Goal: Information Seeking & Learning: Learn about a topic

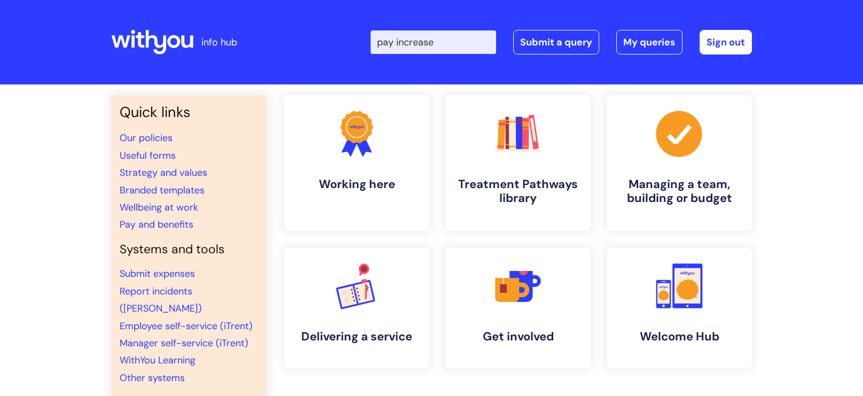
type input "pay increase"
click button "Search" at bounding box center [0, 0] width 0 height 0
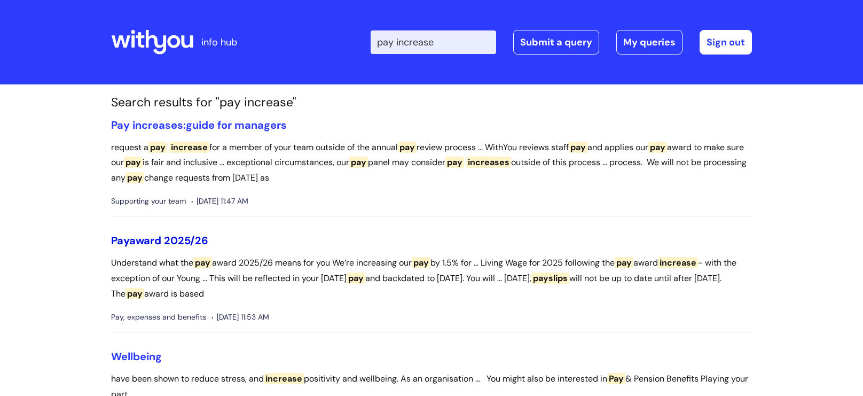
click at [181, 246] on link "Pay award 2025/26" at bounding box center [159, 240] width 97 height 14
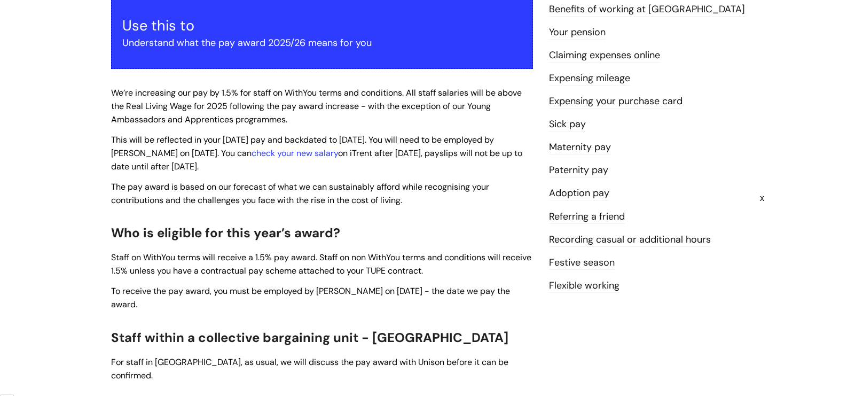
scroll to position [189, 0]
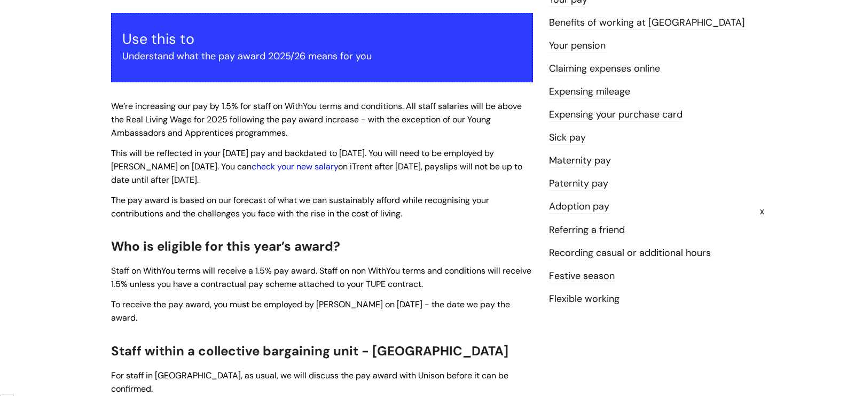
click at [296, 168] on link "check your new salary" at bounding box center [295, 166] width 87 height 11
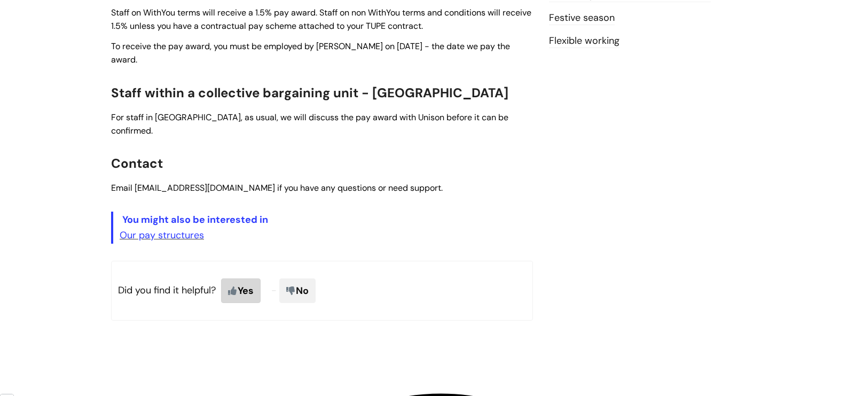
scroll to position [456, 0]
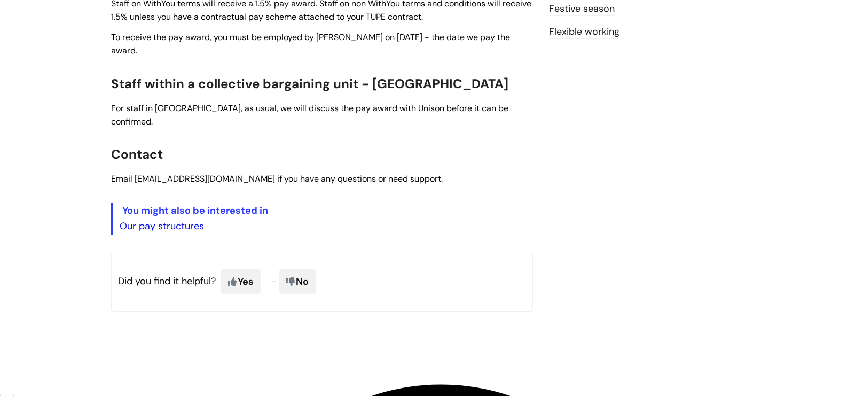
click at [171, 220] on link "Our pay structures" at bounding box center [162, 226] width 84 height 13
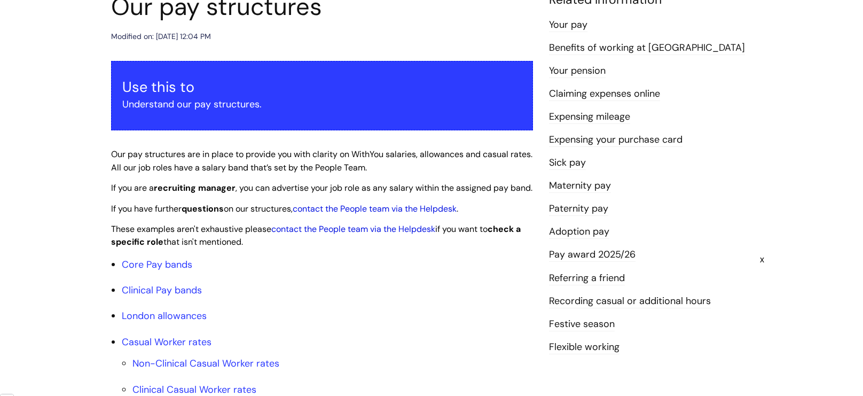
scroll to position [142, 0]
click at [152, 270] on link "Core Pay bands" at bounding box center [157, 263] width 71 height 13
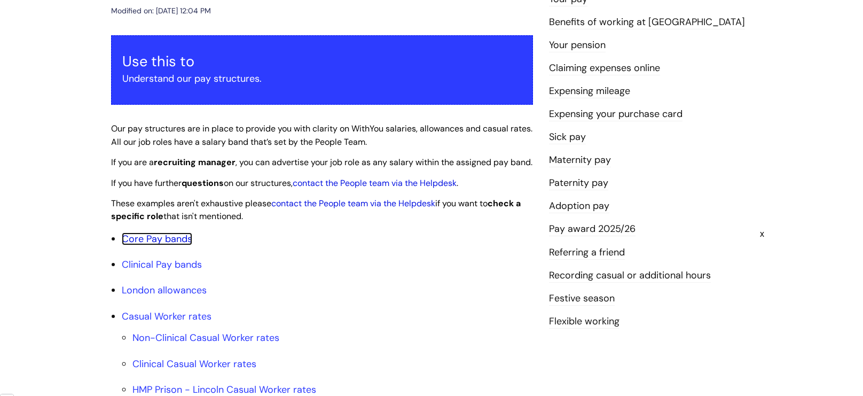
scroll to position [168, 0]
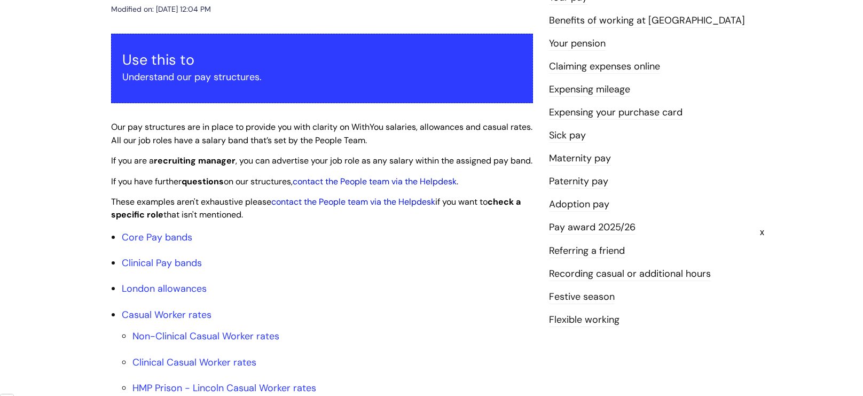
click at [615, 229] on link "Pay award 2025/26" at bounding box center [592, 228] width 87 height 14
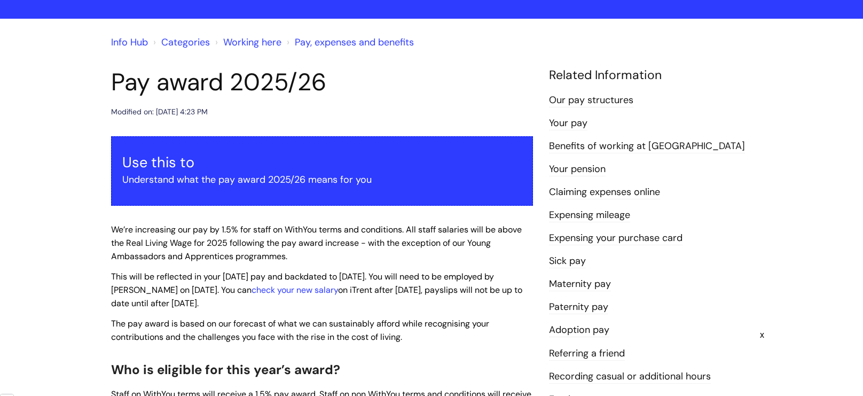
scroll to position [65, 0]
